Goal: Communication & Community: Connect with others

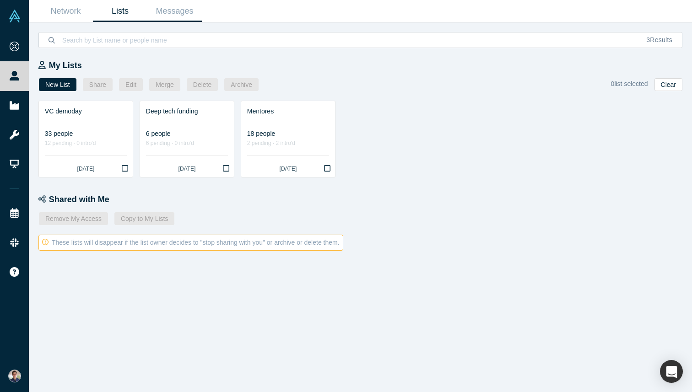
click at [187, 14] on link "Messages" at bounding box center [174, 11] width 54 height 22
